Goal: Information Seeking & Learning: Learn about a topic

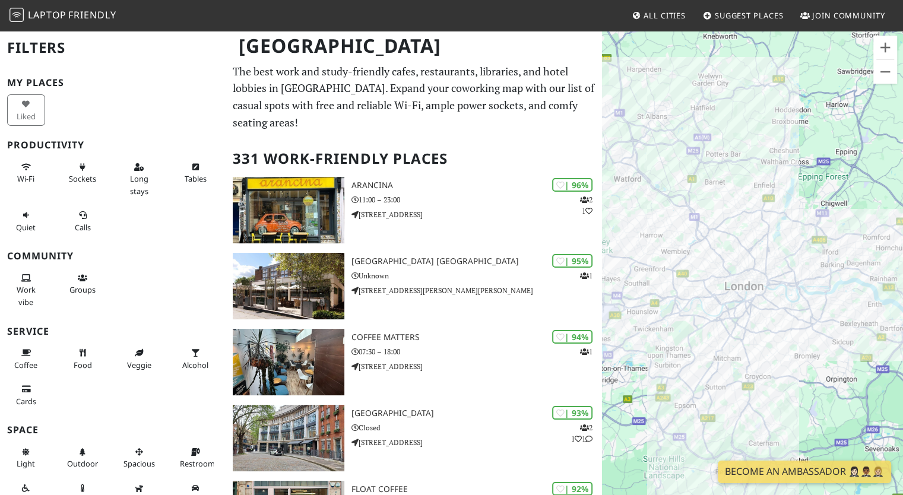
click at [668, 11] on span "All Cities" at bounding box center [664, 15] width 42 height 11
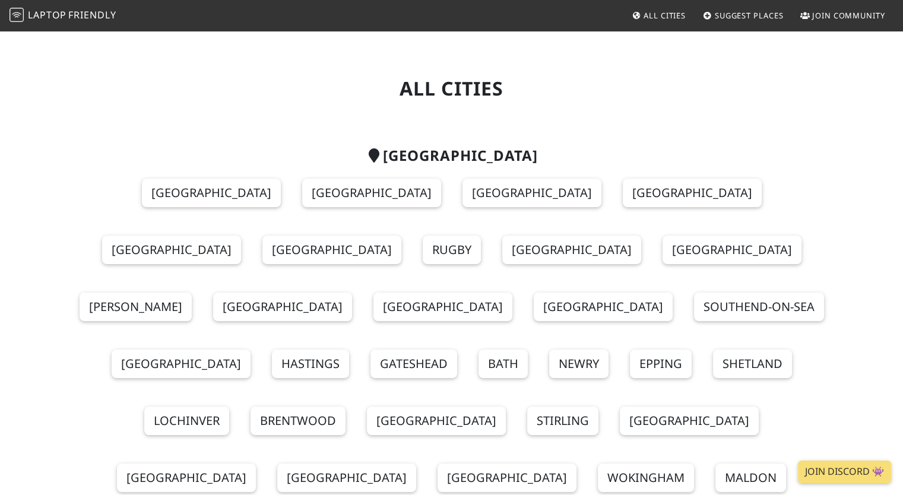
click at [741, 10] on span "Suggest Places" at bounding box center [749, 15] width 69 height 11
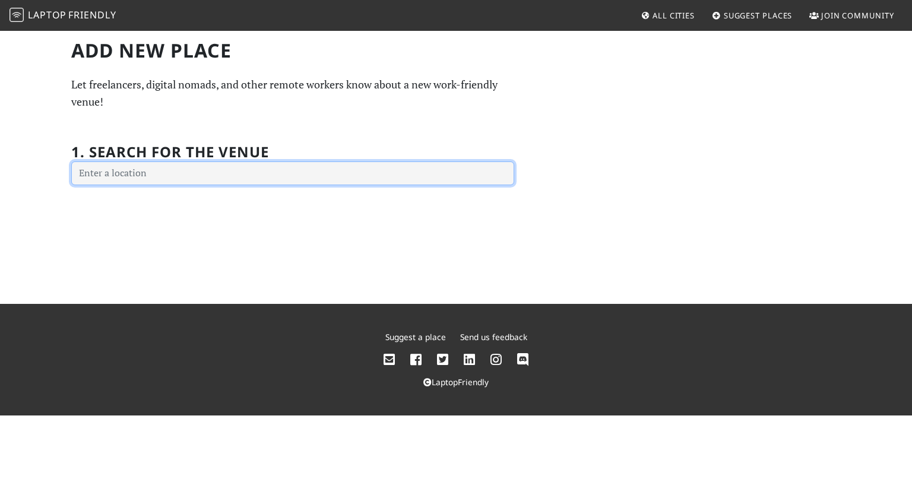
click at [221, 167] on input "text" at bounding box center [292, 173] width 443 height 24
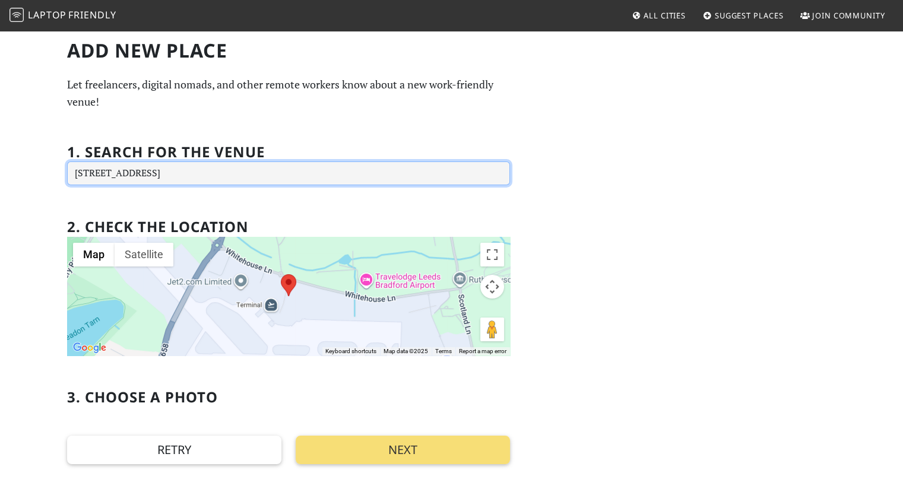
click at [294, 179] on input "Whitehouse Ln, Yeadon, Leeds LS19 7UA, UK" at bounding box center [288, 173] width 443 height 24
drag, startPoint x: 294, startPoint y: 179, endPoint x: 0, endPoint y: 108, distance: 302.2
click at [0, 108] on div "Add new Place Let freelancers, digital nomads, and other remote workers know ab…" at bounding box center [451, 271] width 903 height 482
type input "Whitehouse Ln, Yeadon, Leeds LS19 7UA, UK"
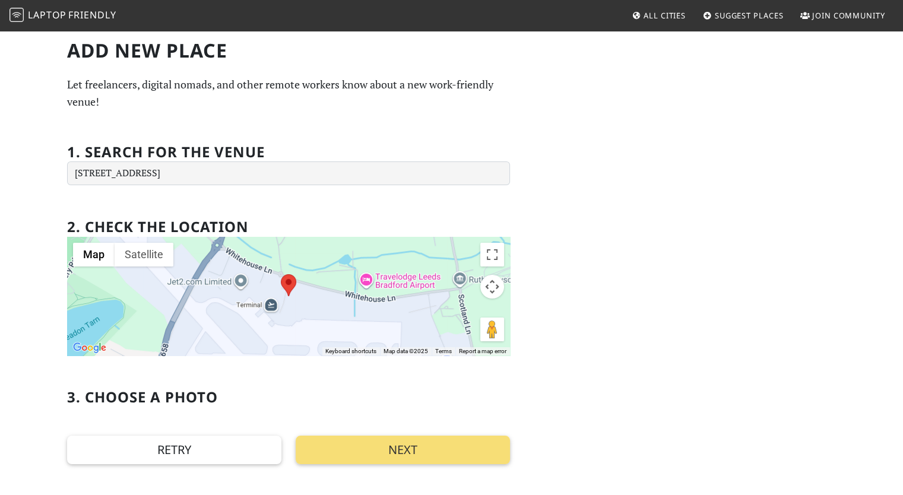
click at [31, 10] on span "Laptop" at bounding box center [47, 14] width 39 height 13
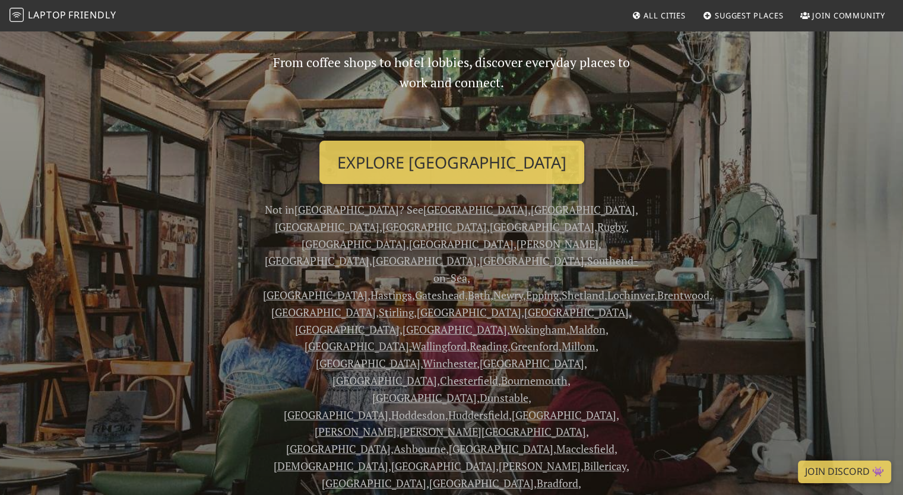
scroll to position [122, 0]
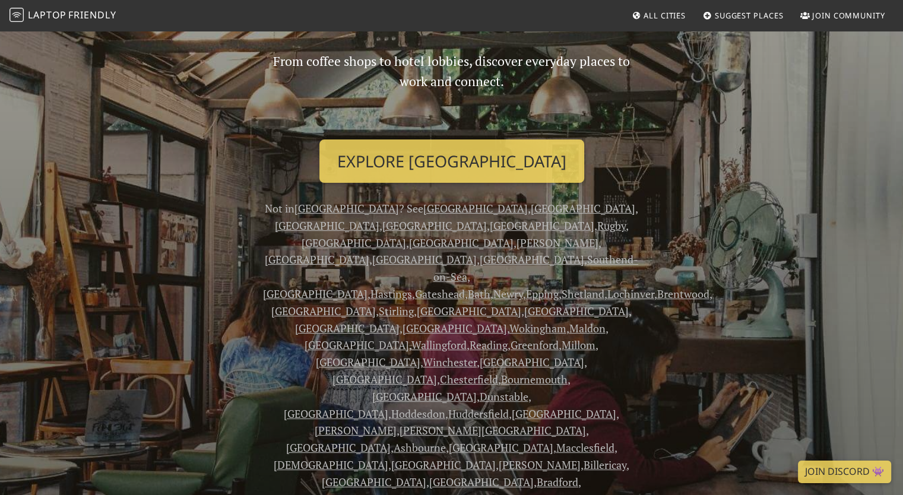
click at [569, 252] on link "Leeds" at bounding box center [532, 259] width 104 height 14
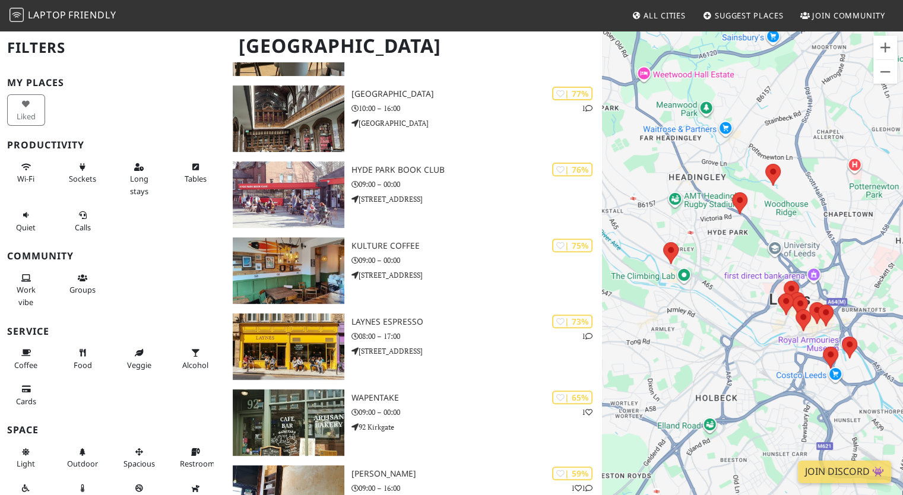
scroll to position [416, 0]
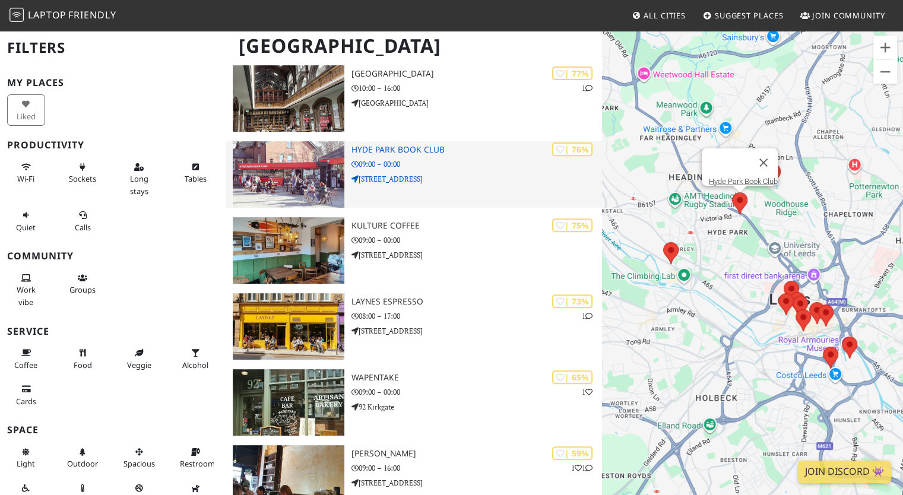
click at [407, 158] on p "09:00 – 00:00" at bounding box center [476, 163] width 251 height 11
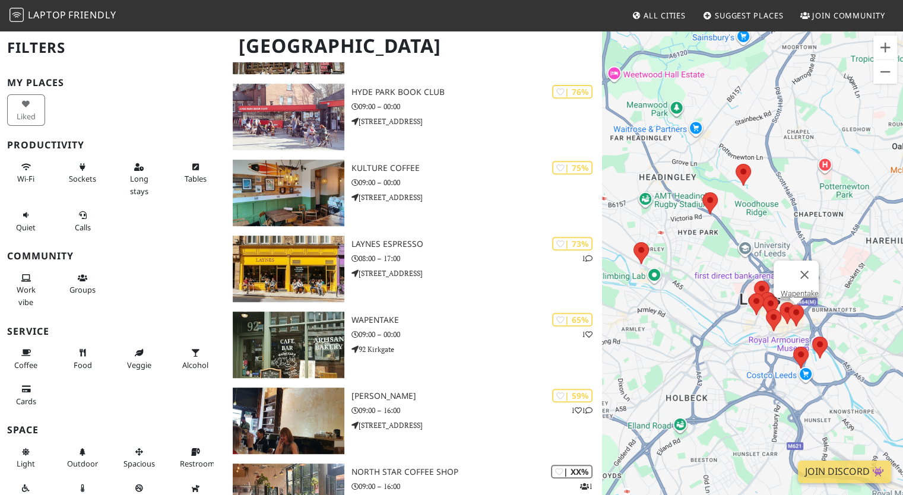
scroll to position [177, 0]
